Goal: Use online tool/utility: Utilize a website feature to perform a specific function

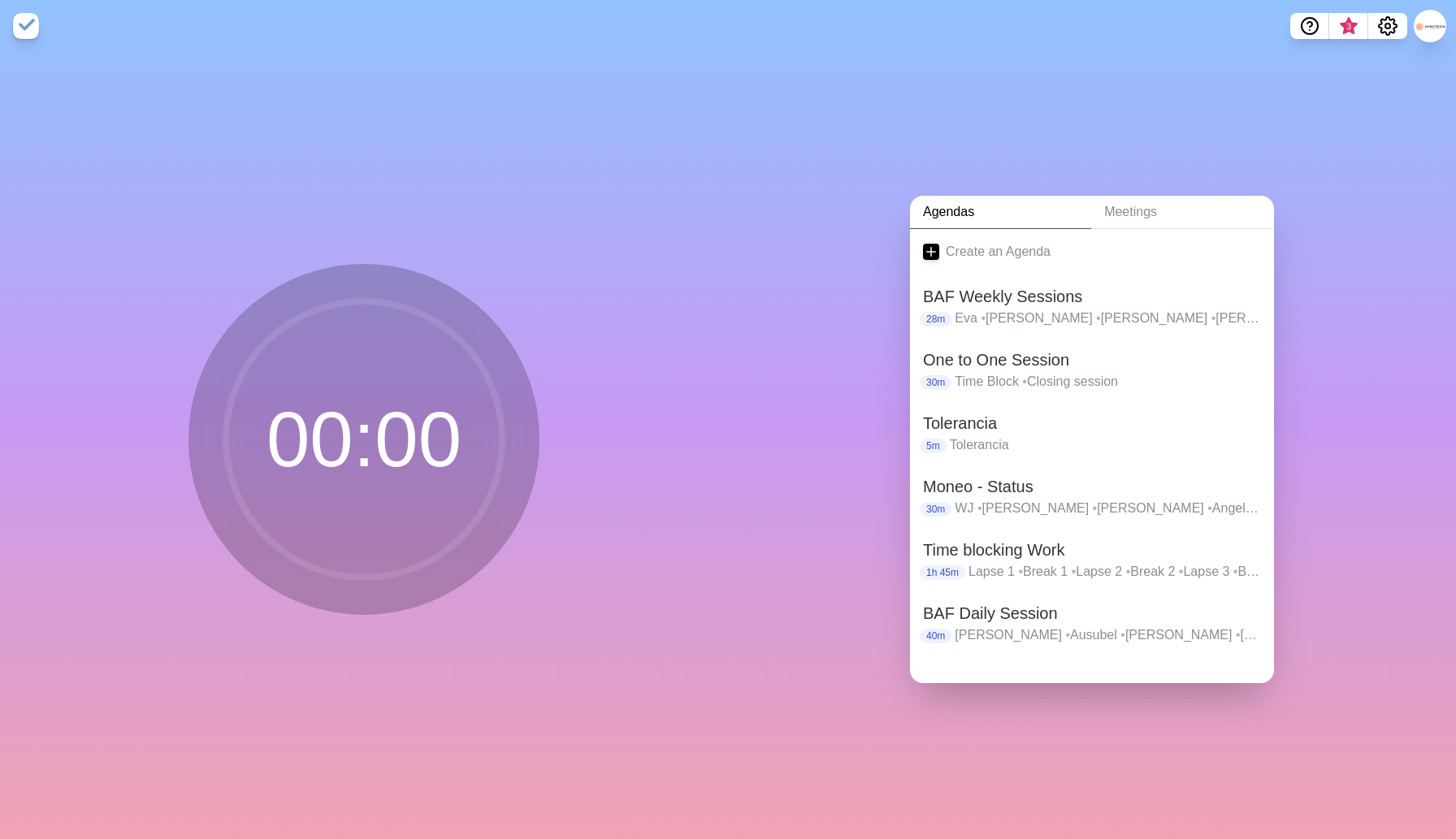
click at [996, 611] on h2 "BAF Daily Session" at bounding box center [1091, 614] width 338 height 25
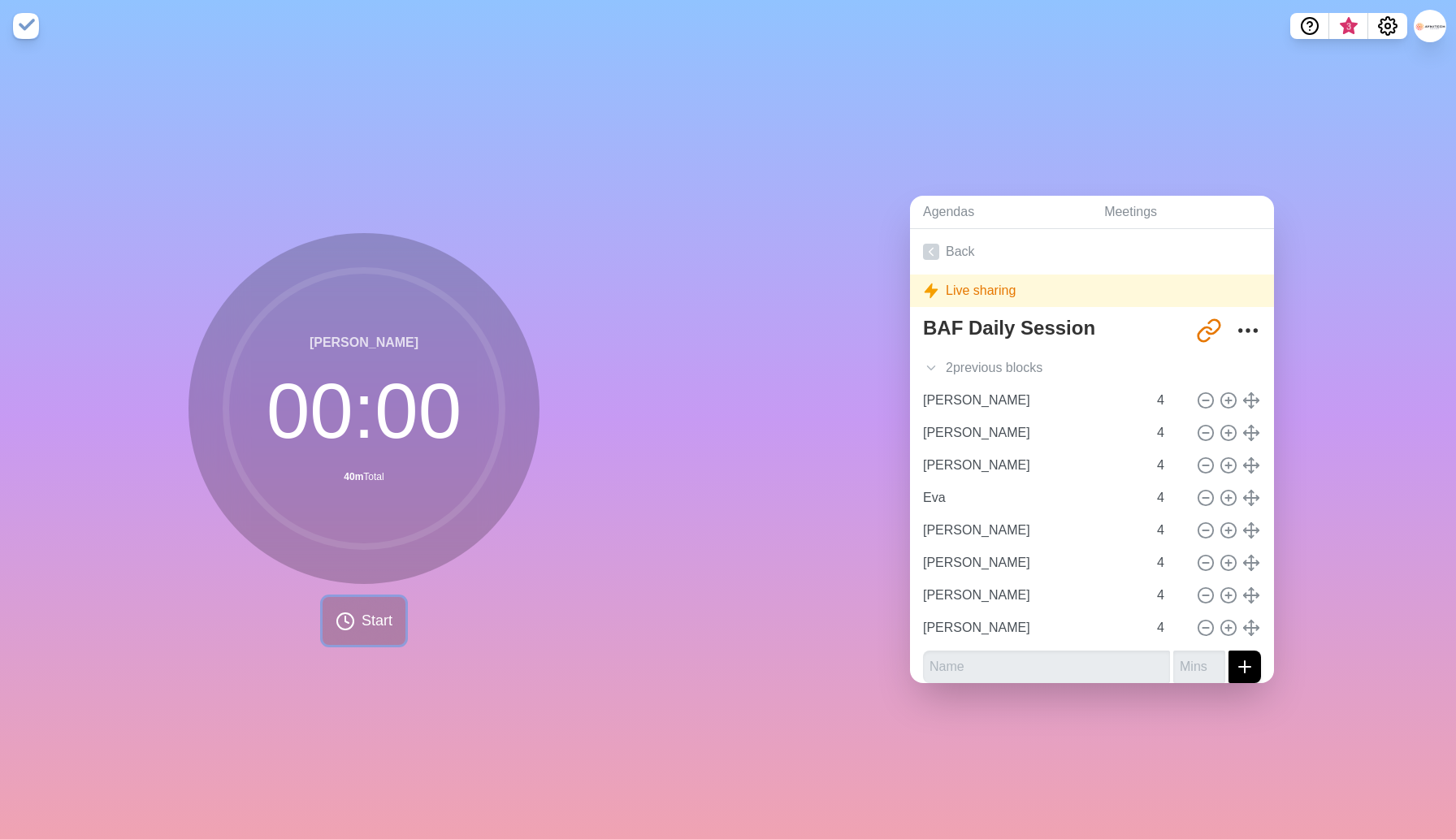
click at [363, 618] on button "Start" at bounding box center [363, 620] width 82 height 48
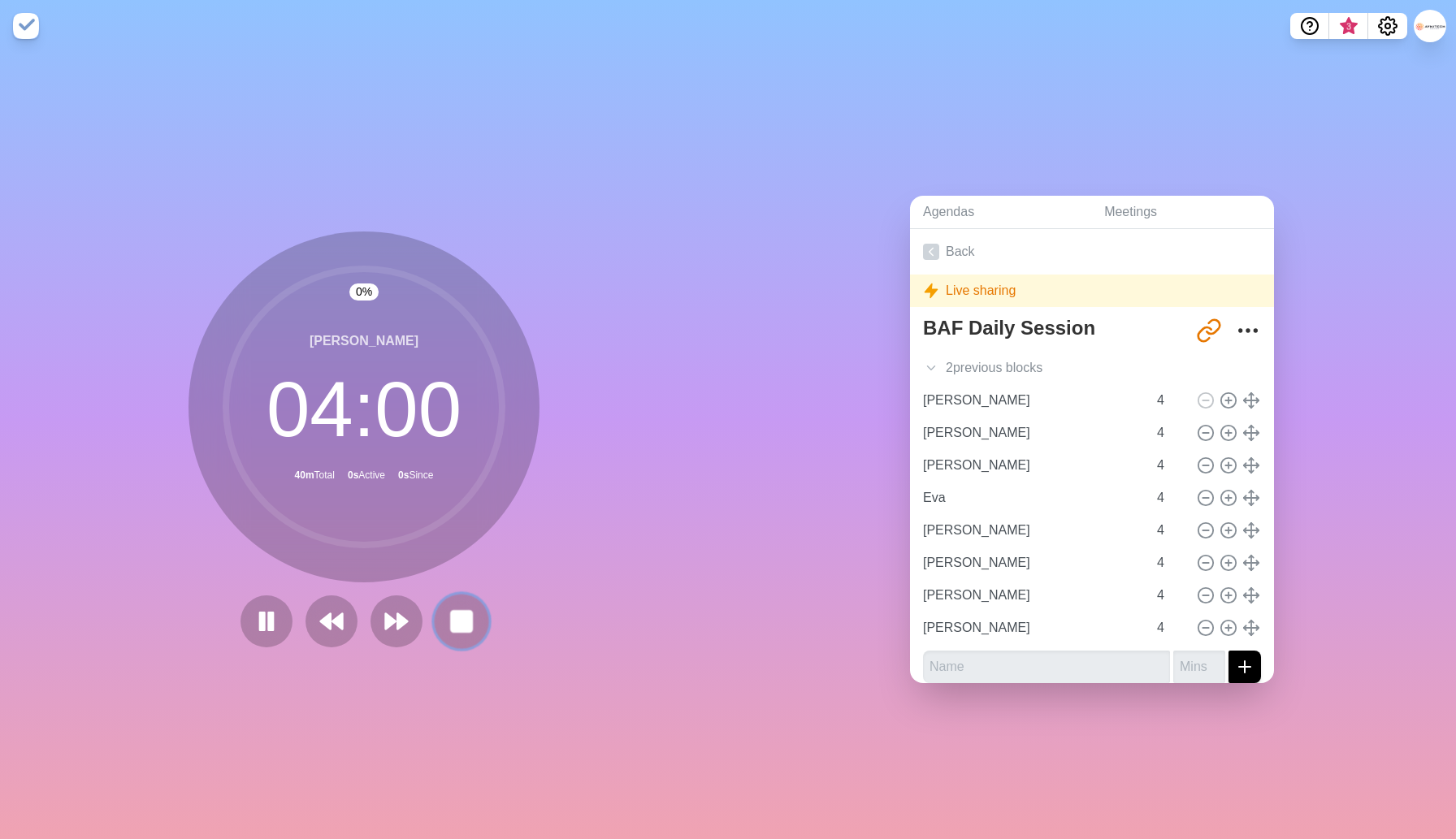
click at [465, 617] on rect at bounding box center [460, 620] width 20 height 20
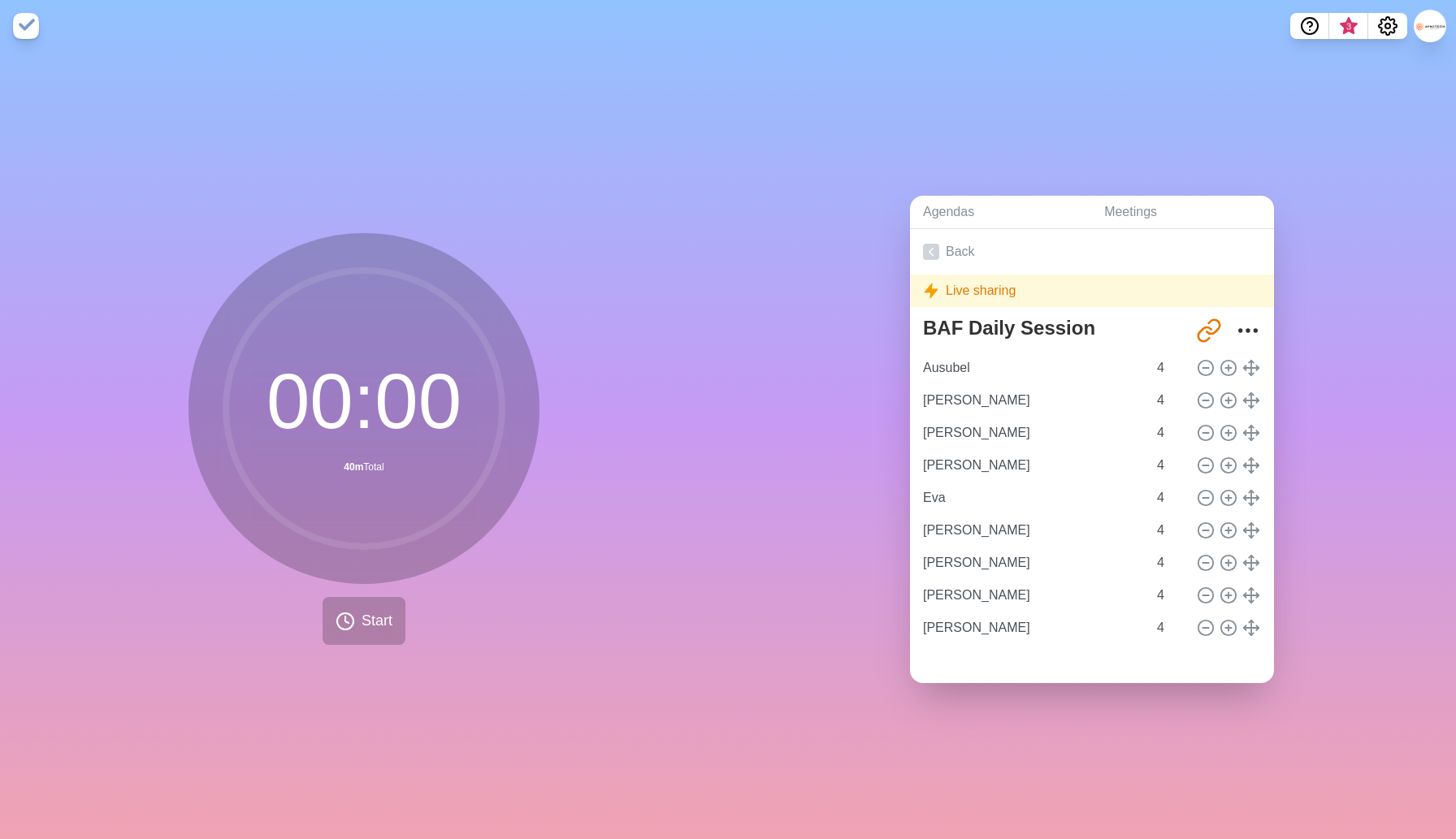
type input "[PERSON_NAME]"
type input "Eva"
type input "[PERSON_NAME]"
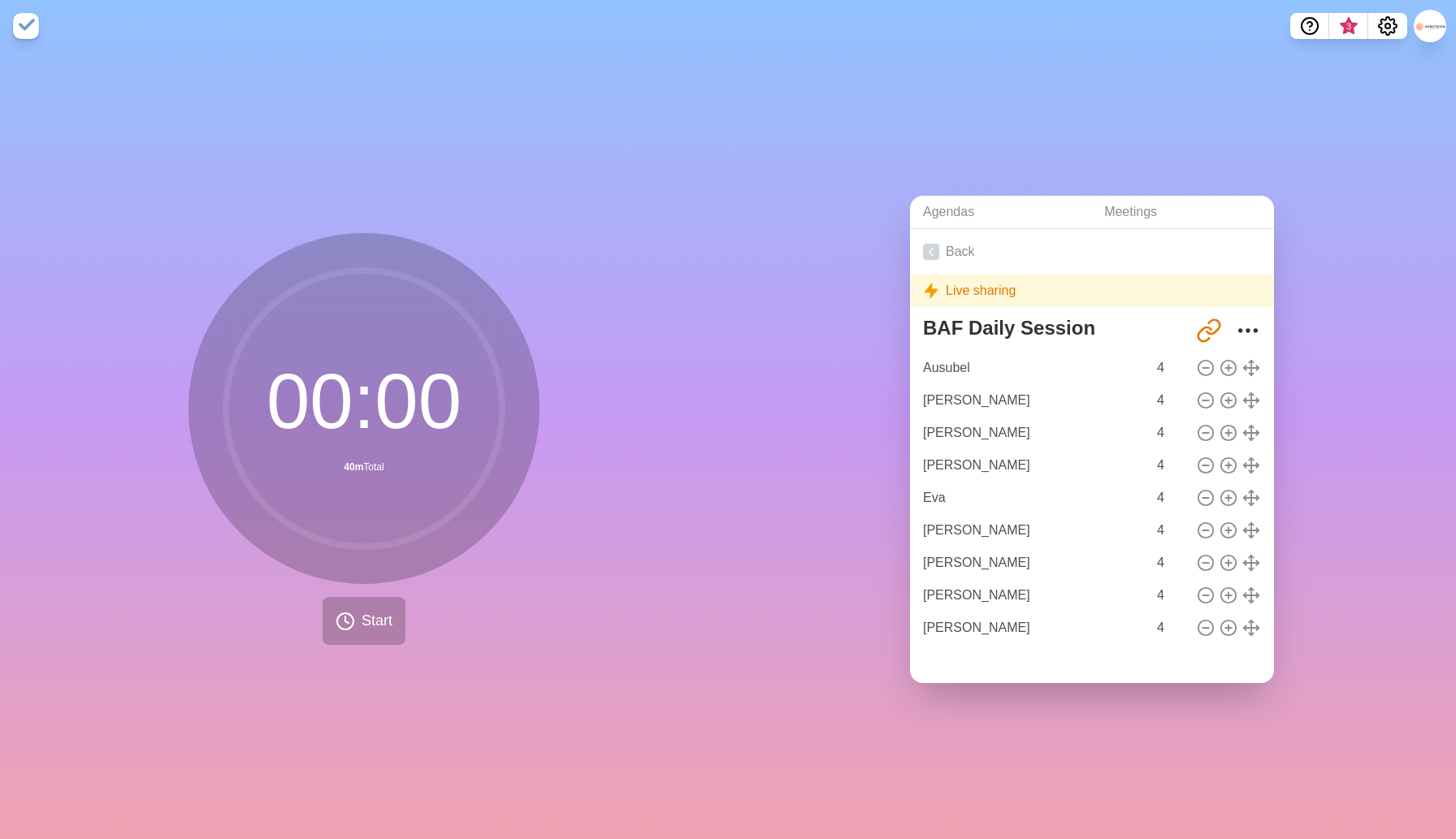
type input "[PERSON_NAME]"
type input "Ausubel"
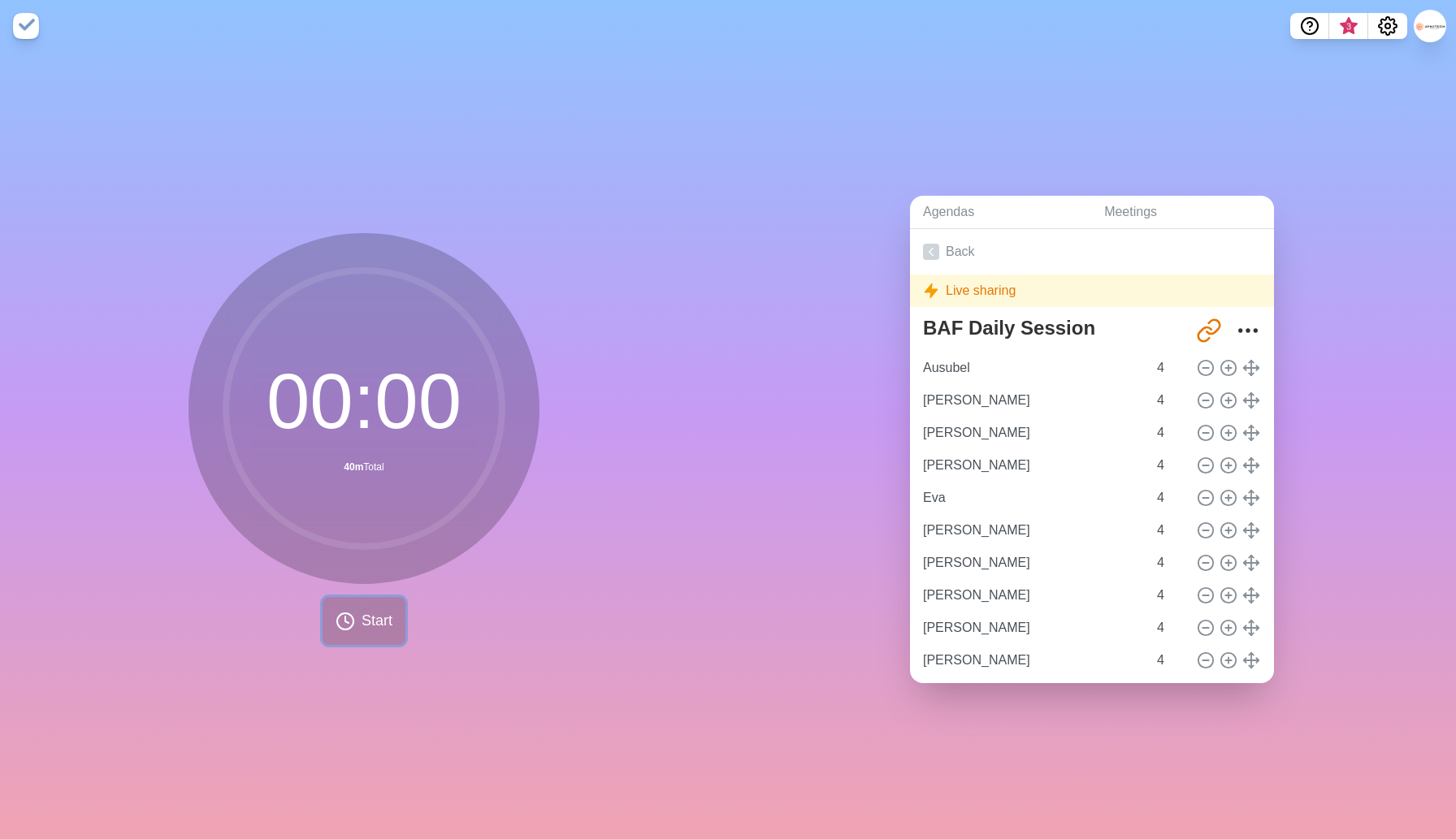
click at [371, 616] on span "Start" at bounding box center [377, 620] width 31 height 22
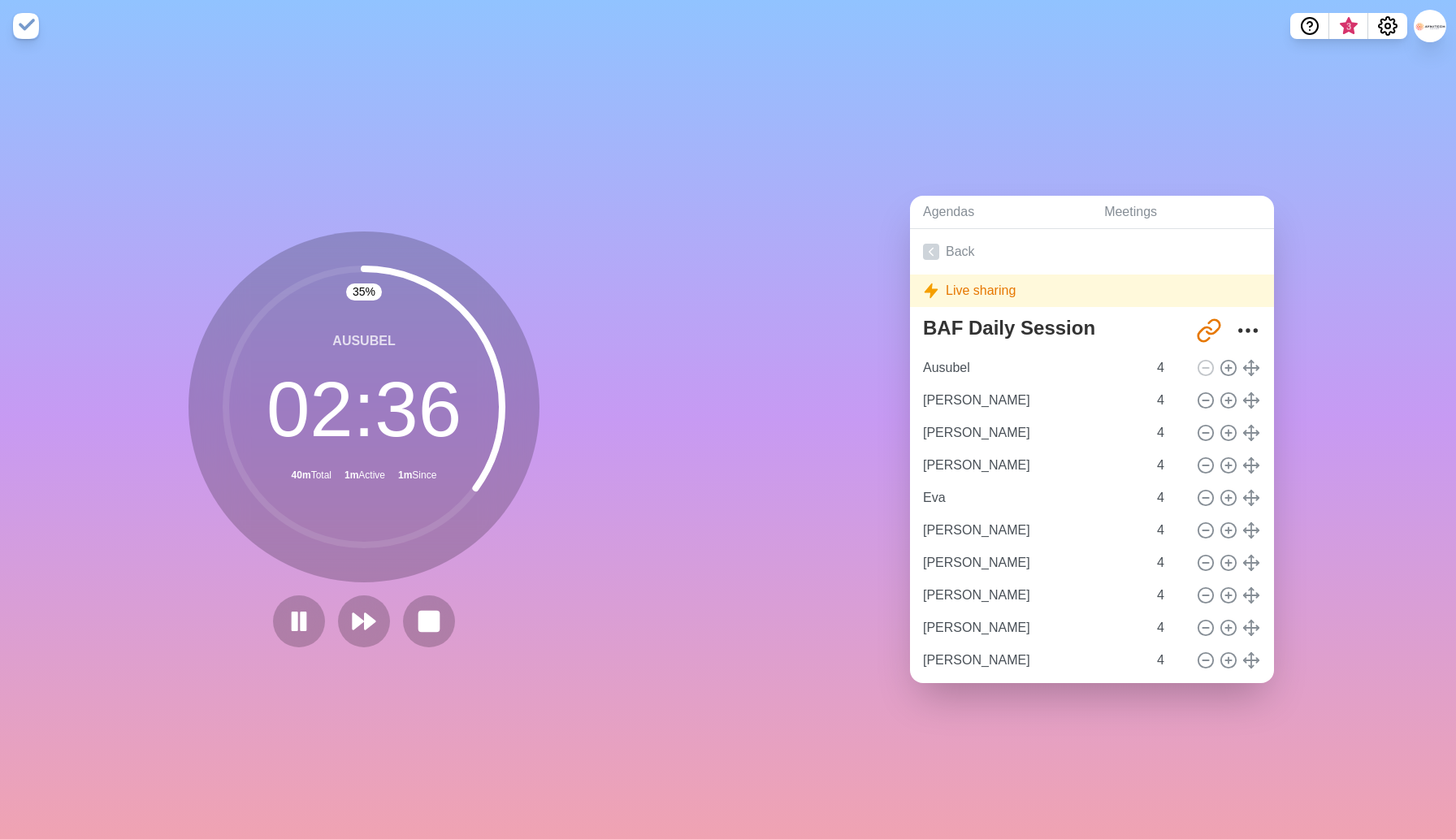
click at [524, 583] on div "35 % Ausubel 02 : 36 40m Total 1m Active 1m Since" at bounding box center [364, 438] width 351 height 416
click at [365, 618] on polygon at bounding box center [369, 620] width 10 height 16
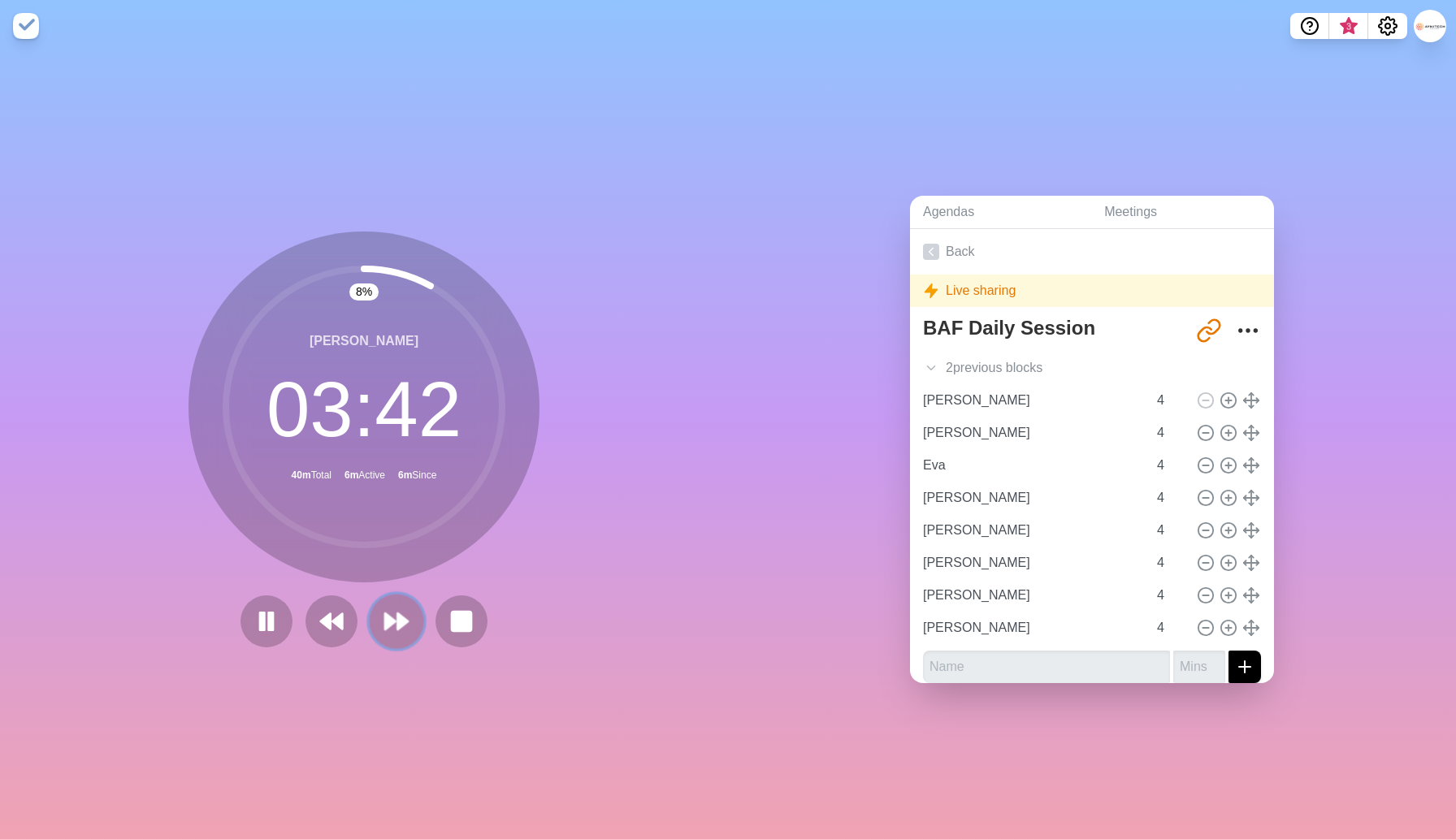
click at [400, 629] on icon at bounding box center [396, 620] width 27 height 27
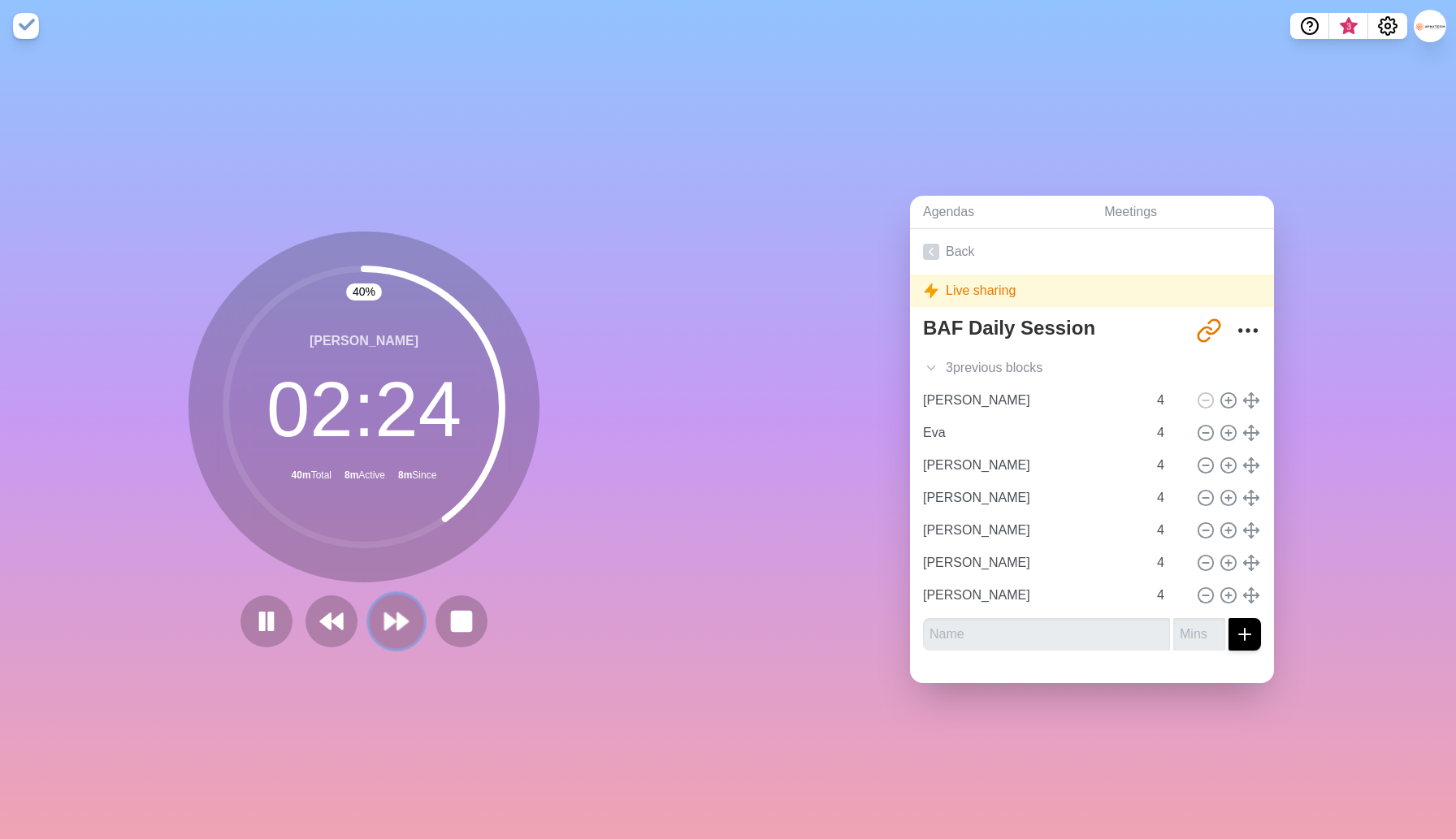
click at [399, 634] on button at bounding box center [395, 620] width 54 height 54
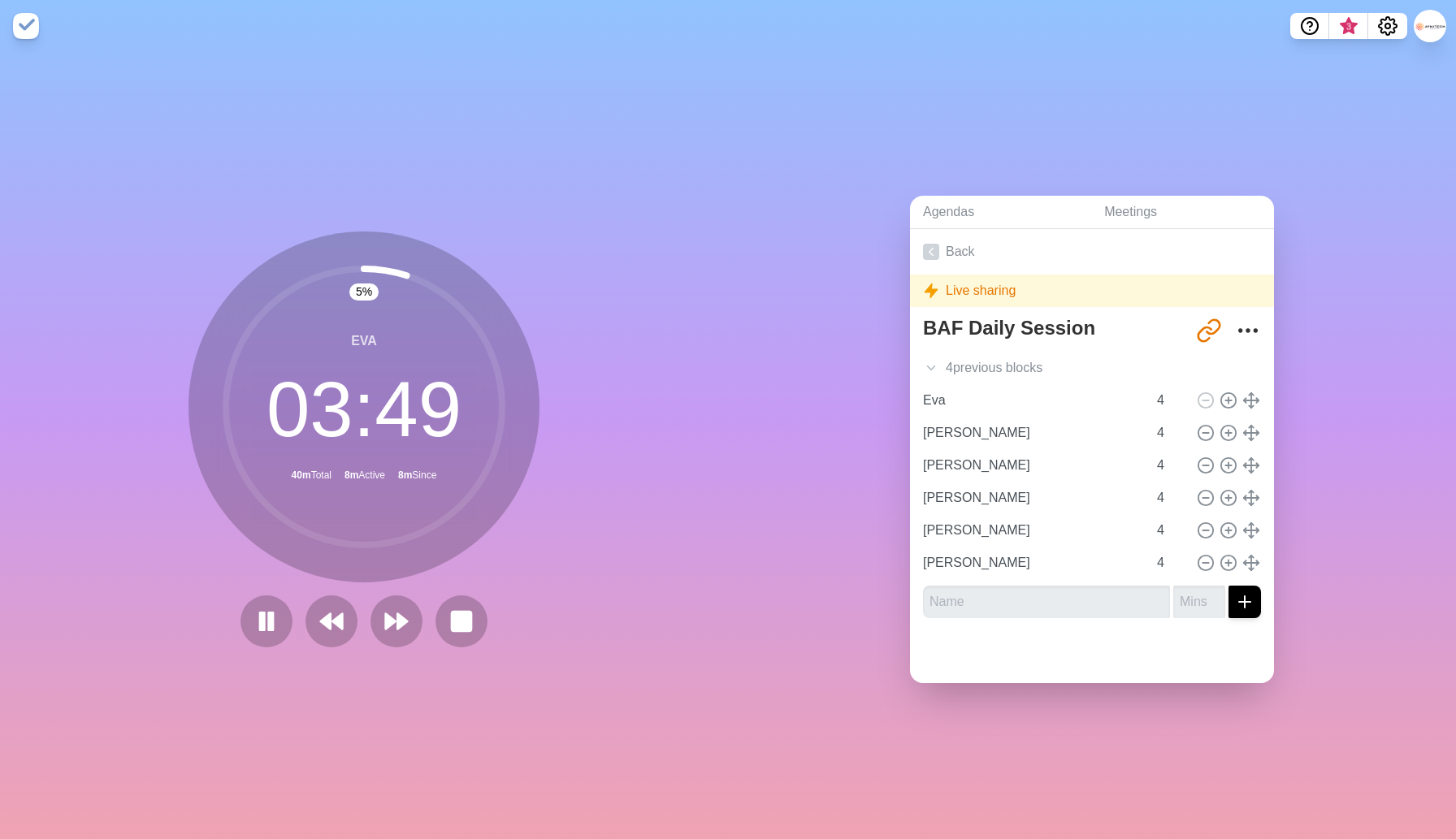
click at [505, 621] on div "5 % Eva 03 : 49 40m Total 8m Active 8m Since" at bounding box center [364, 438] width 351 height 416
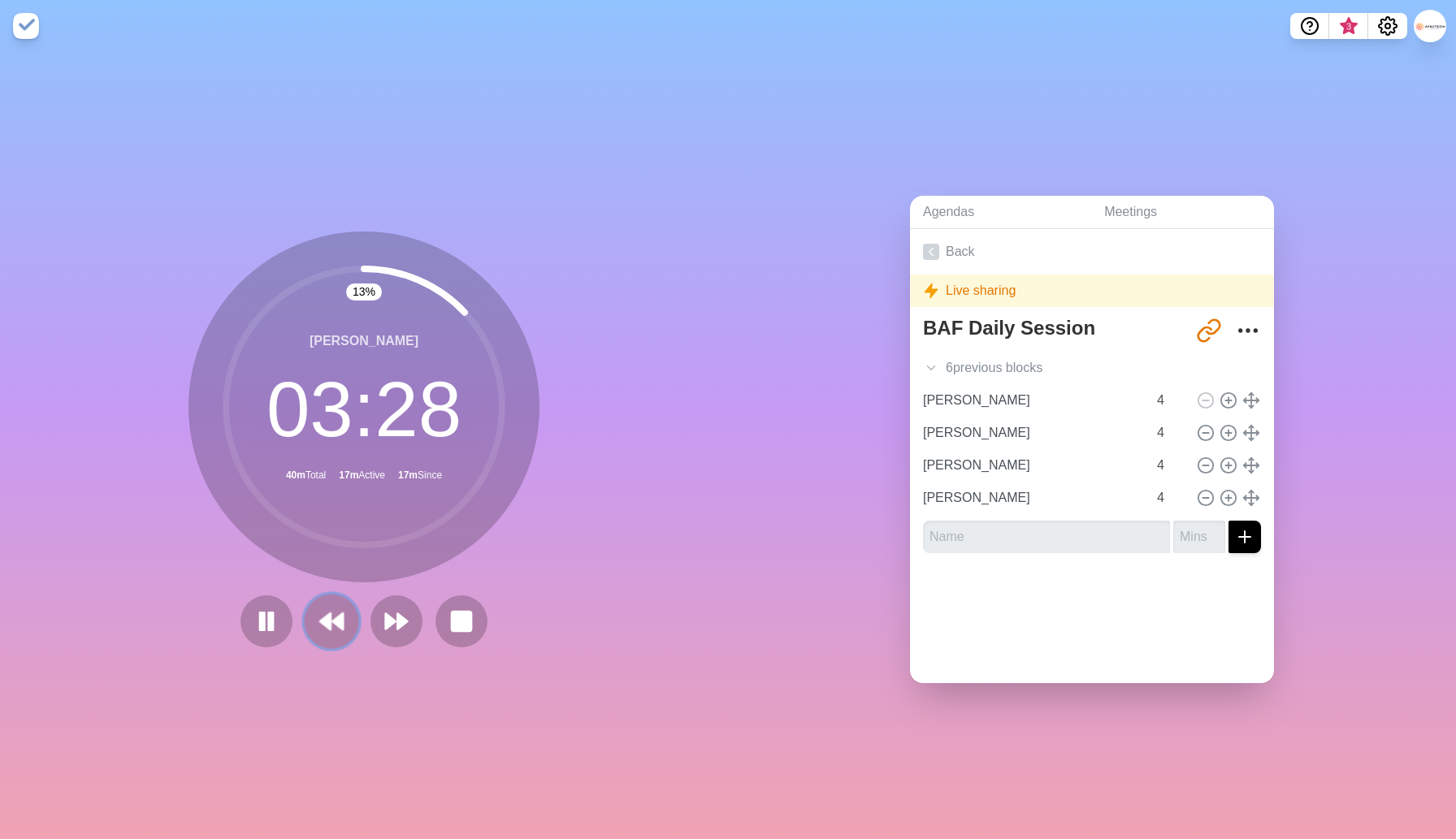
click at [323, 601] on button at bounding box center [331, 620] width 54 height 54
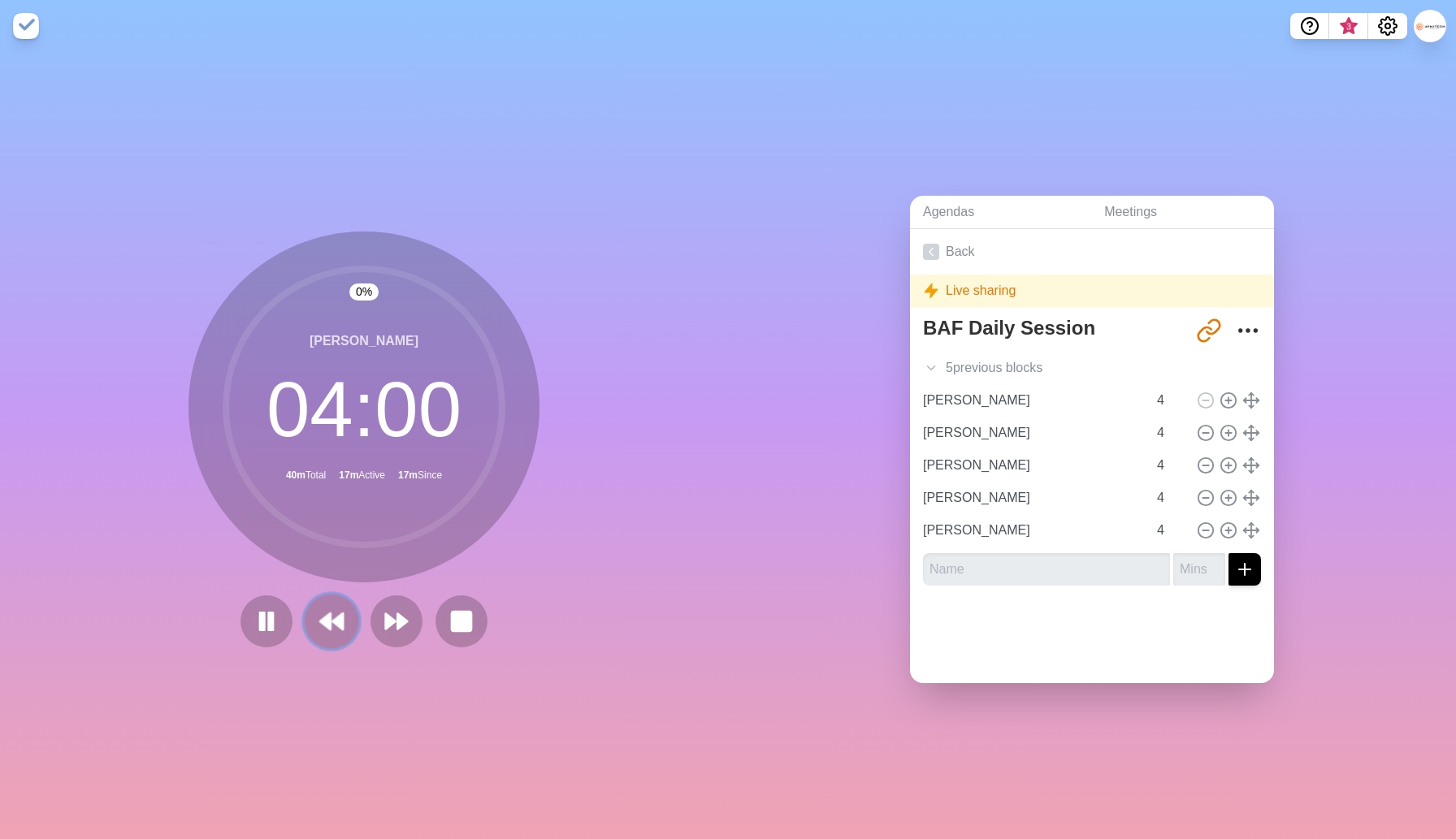
click at [325, 607] on icon at bounding box center [331, 620] width 27 height 27
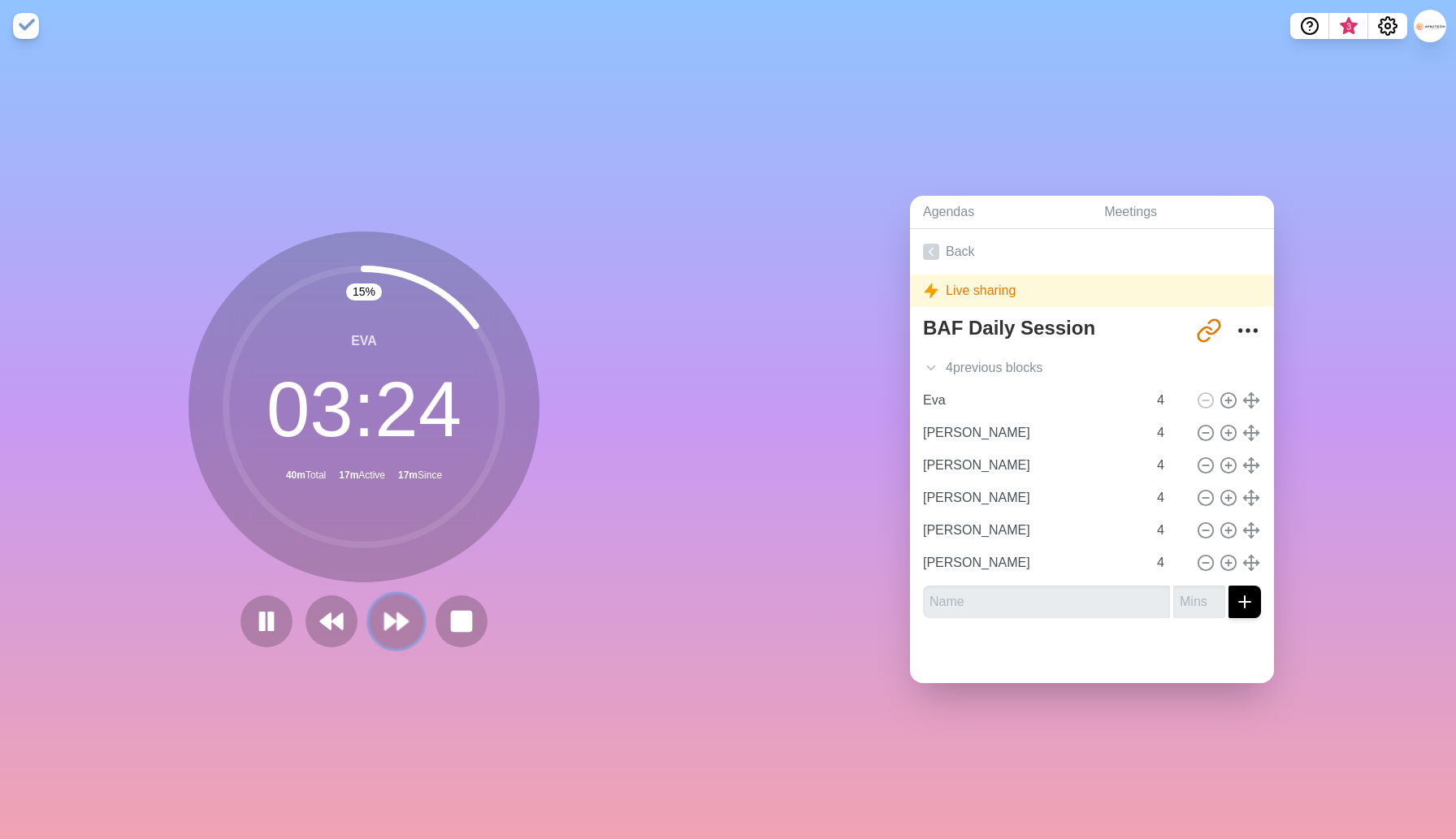
click at [390, 624] on polygon at bounding box center [389, 620] width 10 height 16
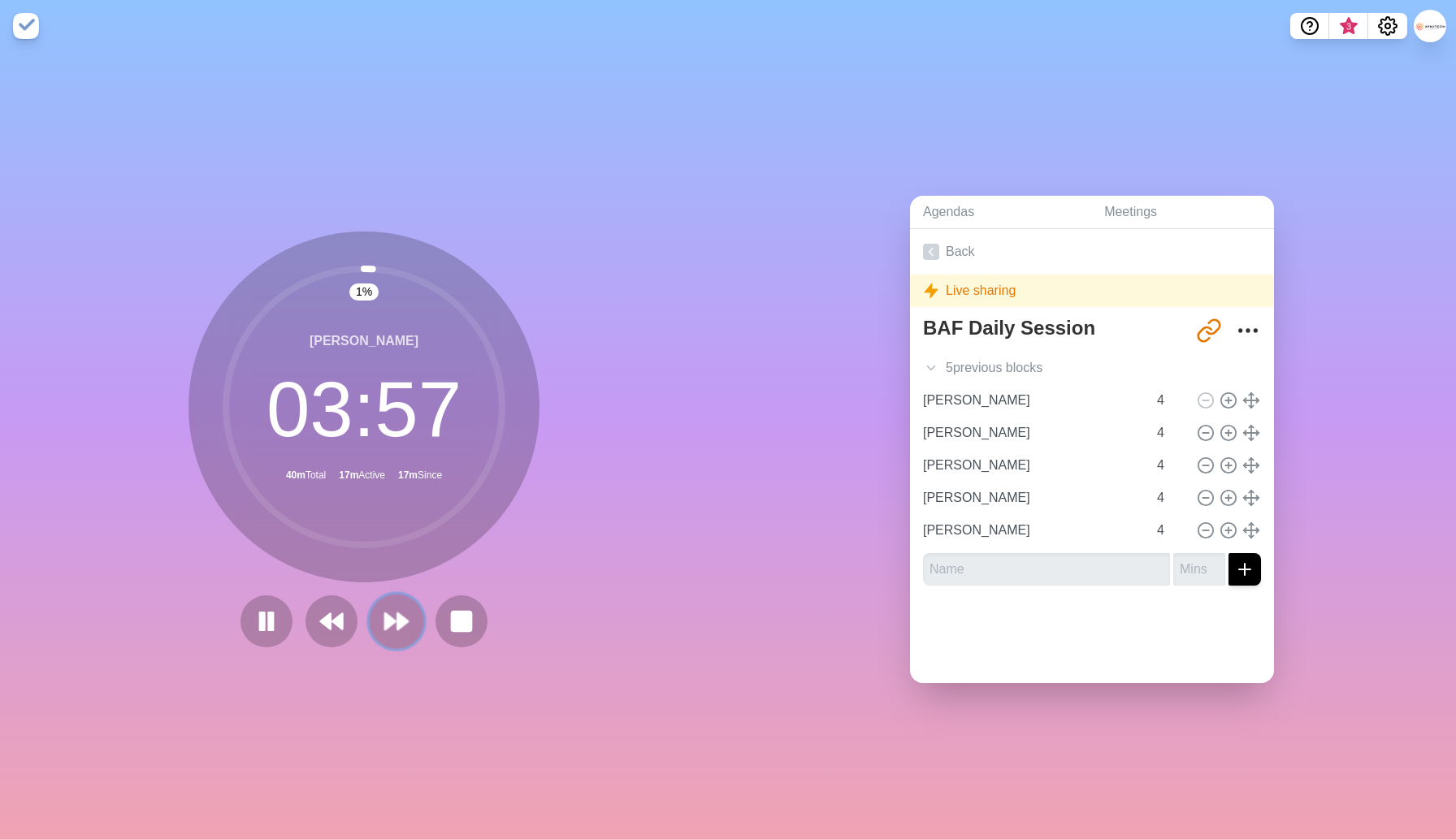
click at [390, 624] on polygon at bounding box center [389, 620] width 10 height 16
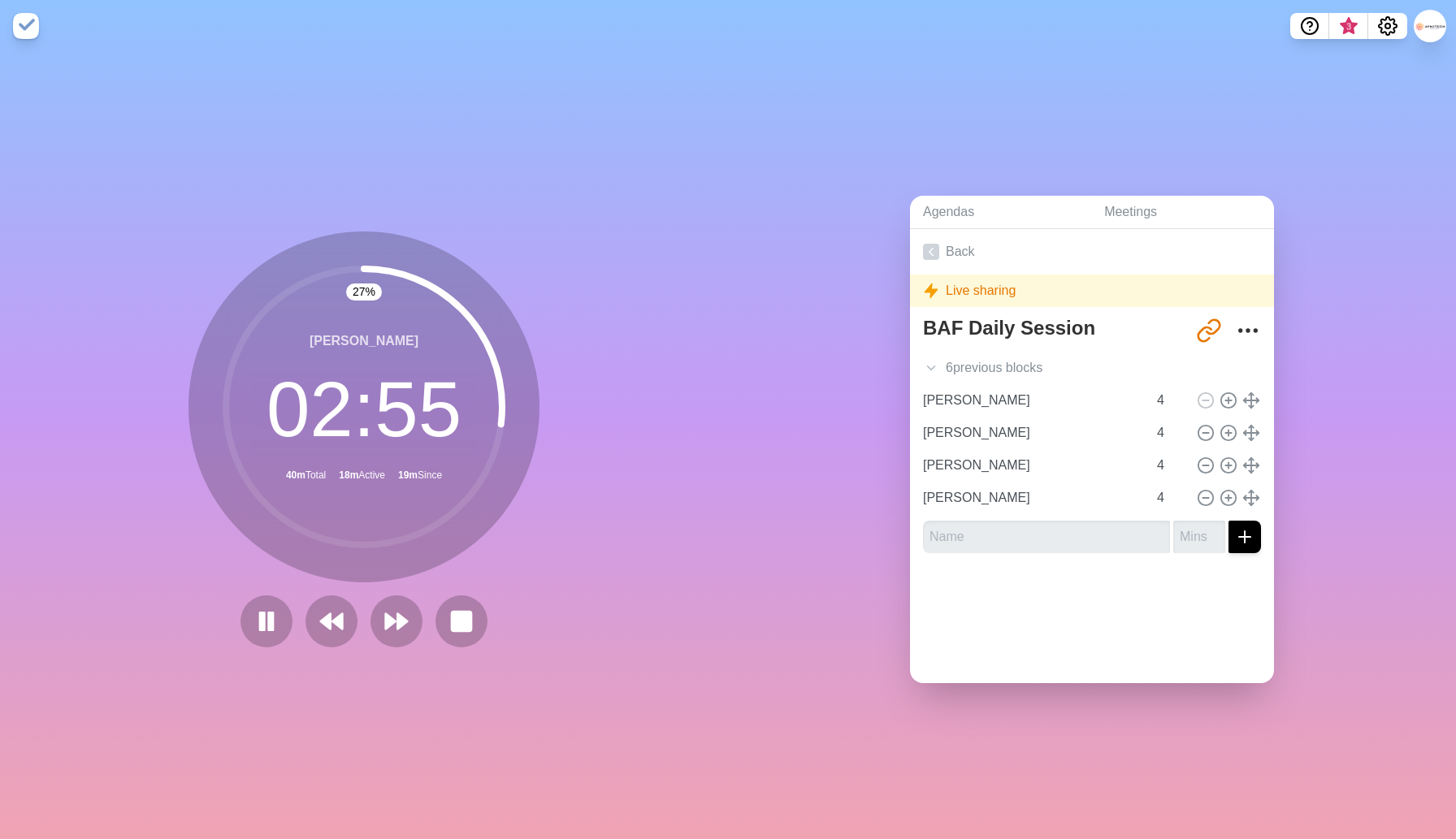
click at [422, 588] on div "27 % [PERSON_NAME] 02 : 55 40m Total 18m Active 19m Since" at bounding box center [364, 438] width 351 height 416
click at [398, 619] on polygon at bounding box center [402, 620] width 10 height 16
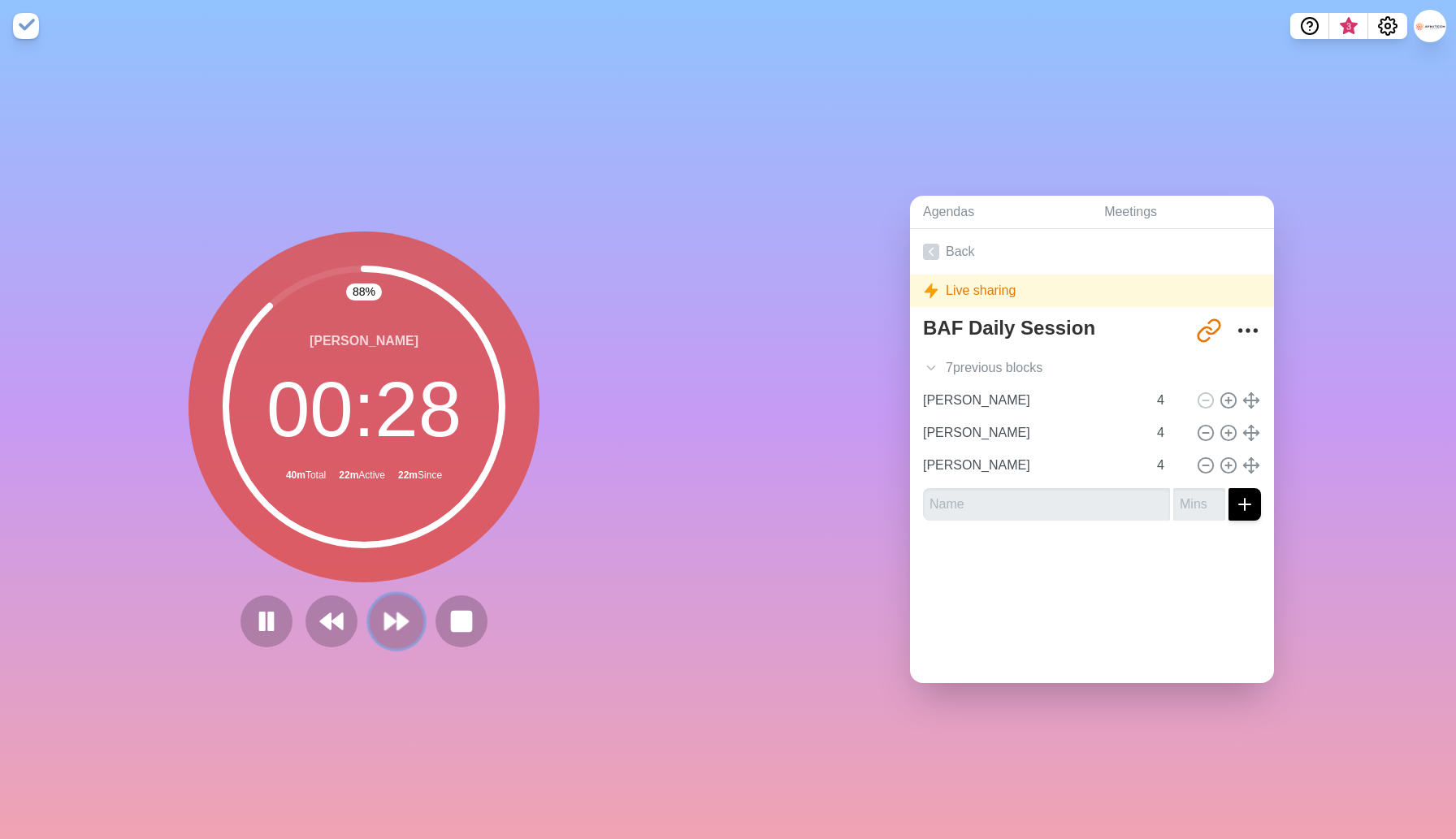
click at [392, 626] on icon at bounding box center [396, 620] width 27 height 27
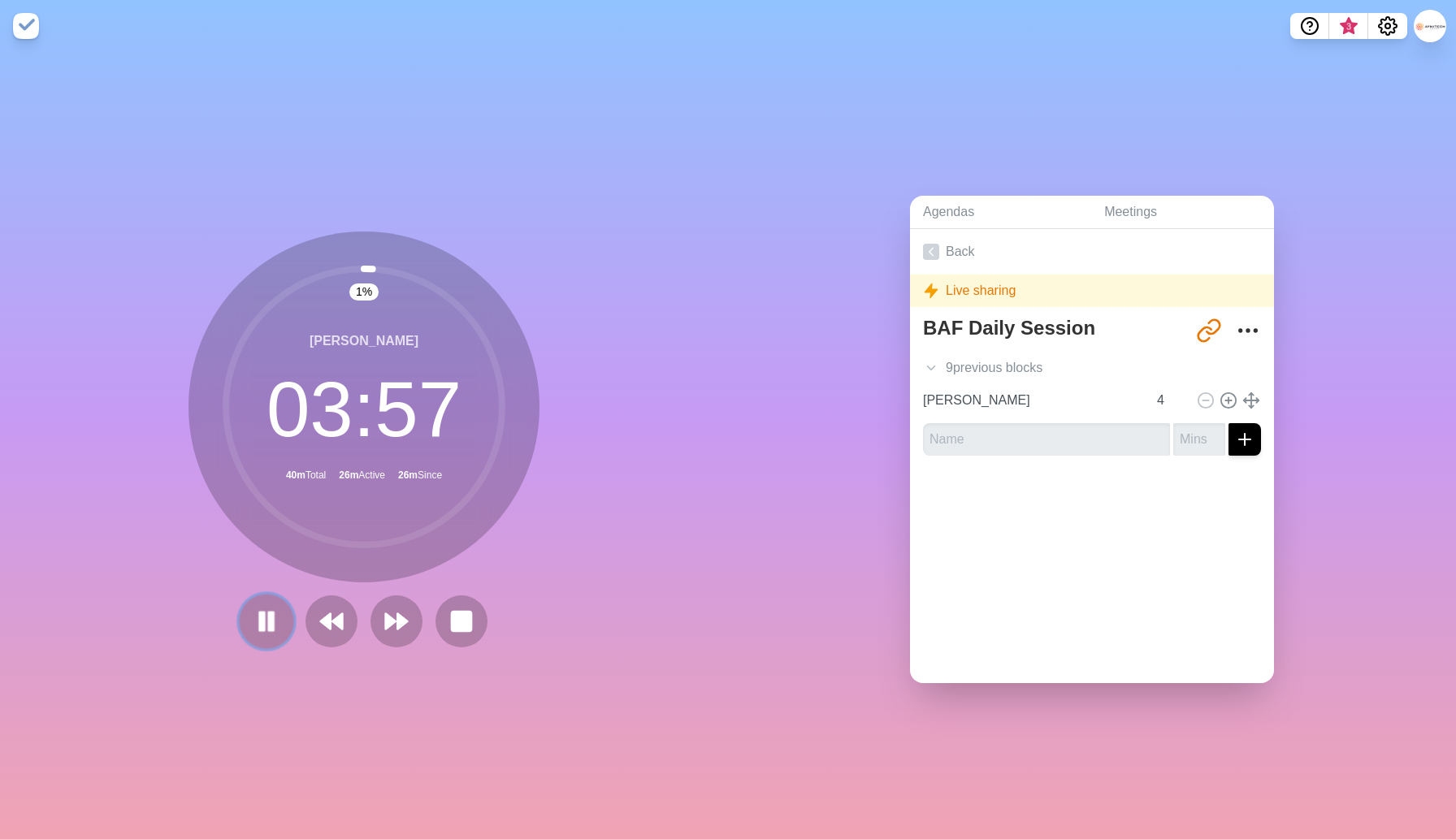
click at [254, 624] on icon at bounding box center [266, 620] width 27 height 27
click at [706, 608] on div "1 % [PERSON_NAME] 03 : 57 40m Total 26m Active 35m Since" at bounding box center [364, 445] width 728 height 787
